Goal: Find specific page/section

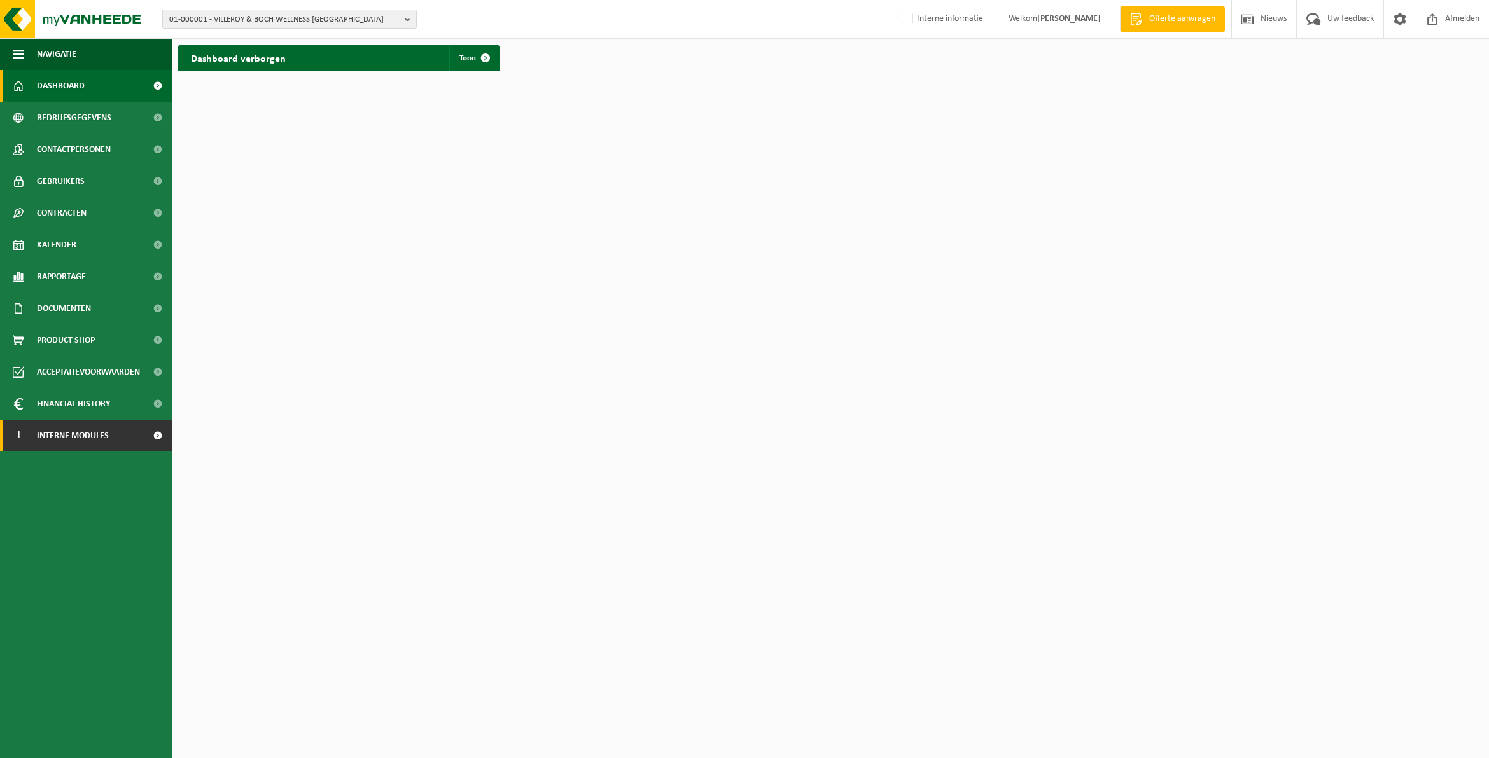
click at [118, 437] on link "I Interne modules" at bounding box center [86, 436] width 172 height 32
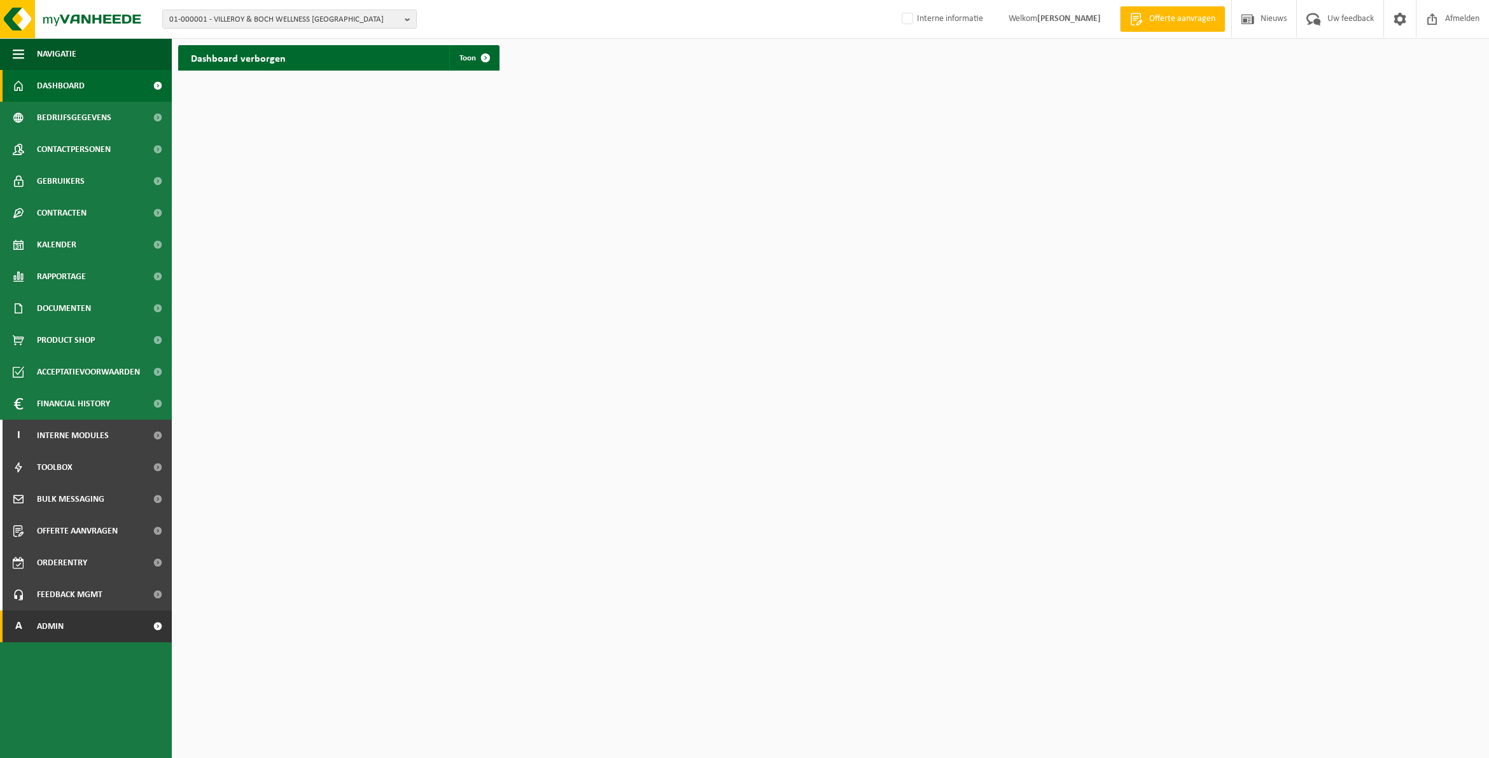
click at [87, 587] on link "A Admin" at bounding box center [86, 627] width 172 height 32
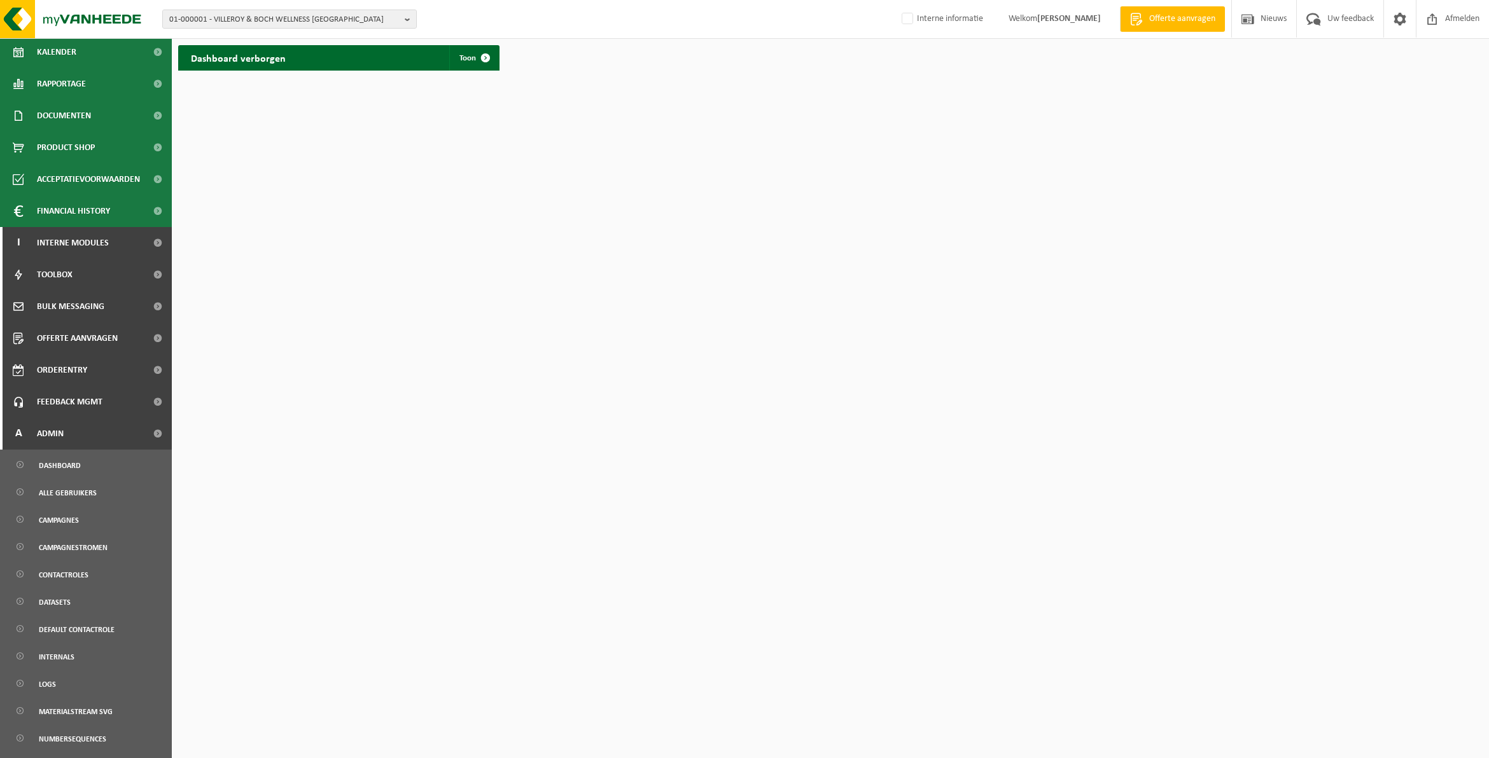
scroll to position [195, 0]
click at [90, 515] on link "Campagnes" at bounding box center [85, 517] width 165 height 24
